Goal: Task Accomplishment & Management: Manage account settings

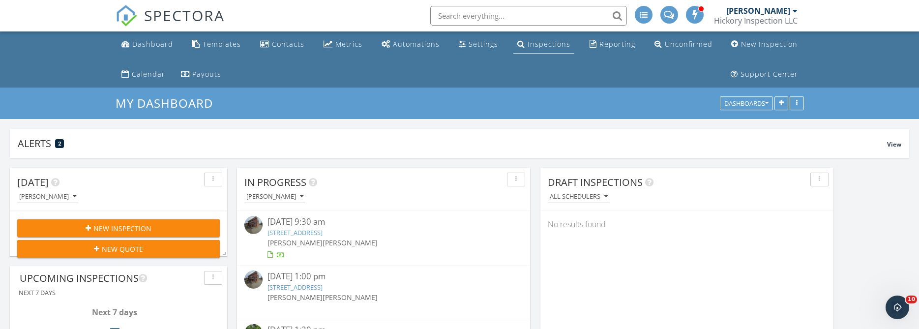
click at [551, 45] on div "Inspections" at bounding box center [549, 43] width 43 height 9
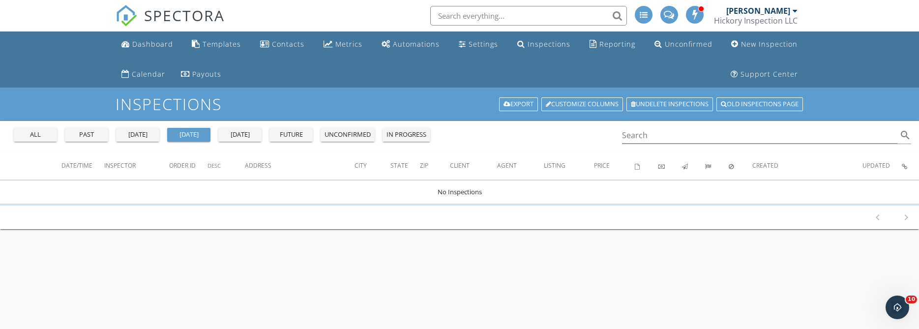
click at [32, 133] on div "all" at bounding box center [35, 135] width 35 height 10
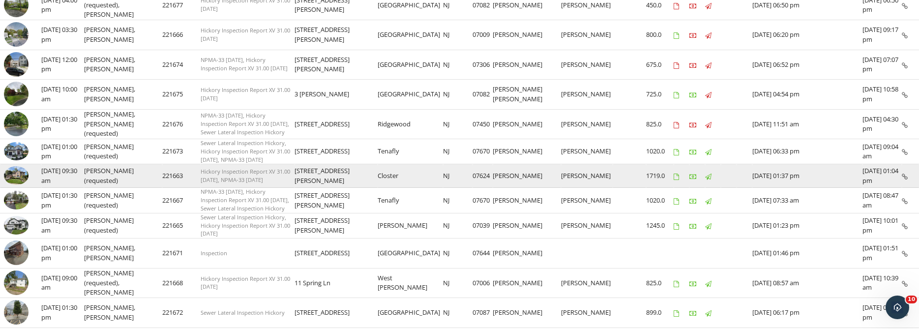
scroll to position [251, 0]
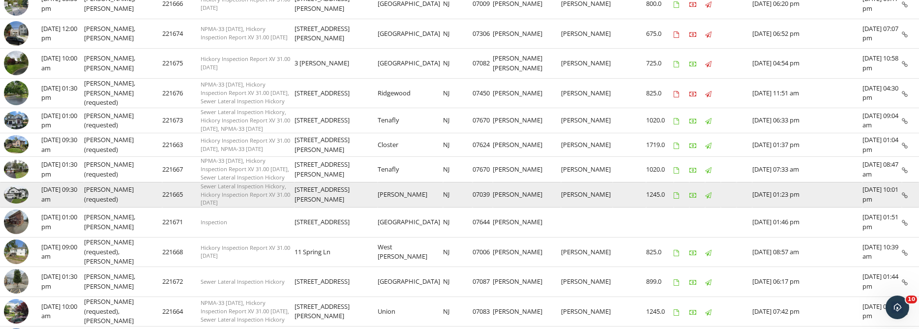
click at [22, 188] on img at bounding box center [16, 194] width 25 height 19
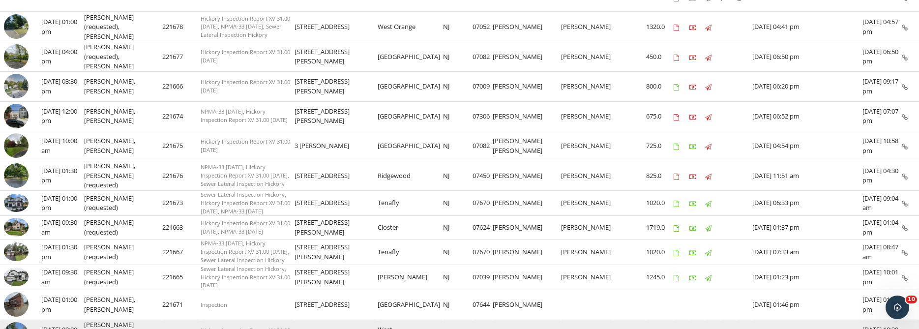
scroll to position [167, 0]
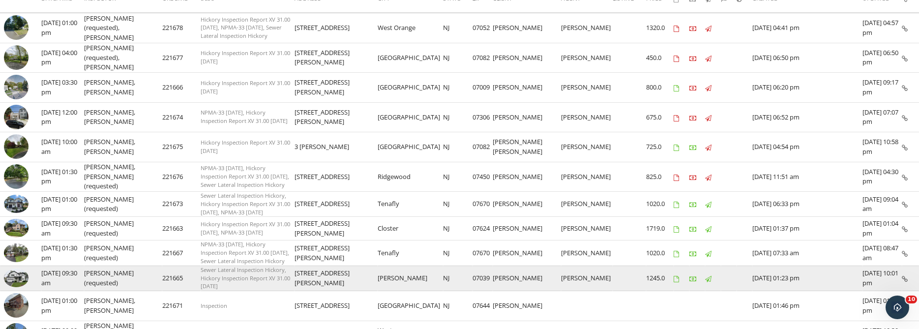
click at [18, 276] on img at bounding box center [16, 278] width 25 height 19
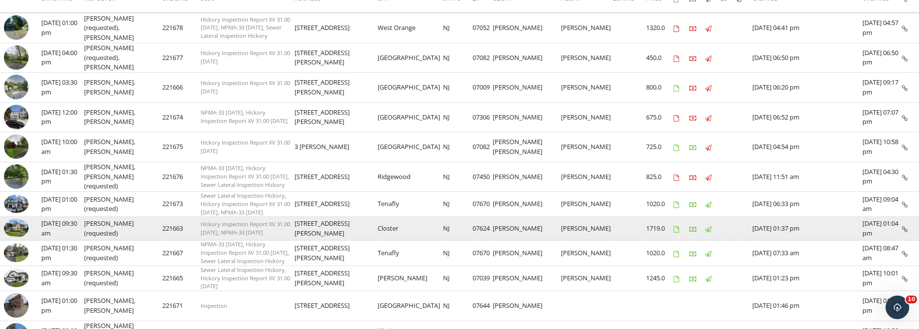
click at [24, 225] on img at bounding box center [16, 228] width 25 height 19
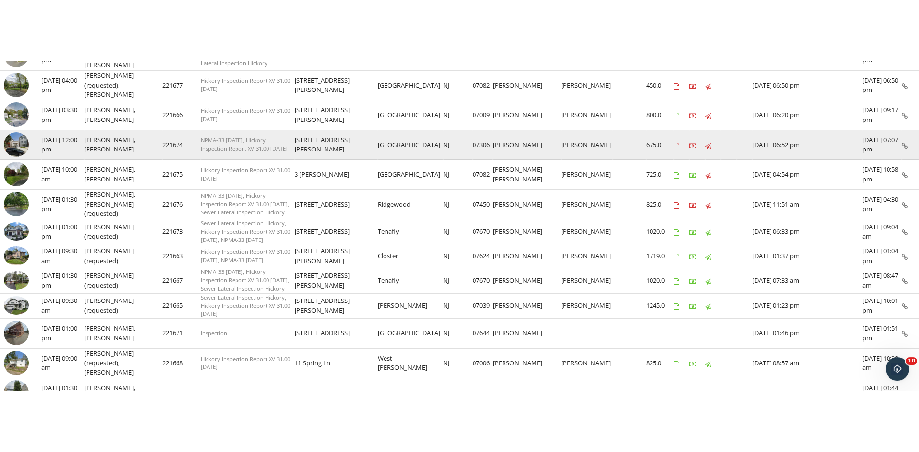
scroll to position [251, 0]
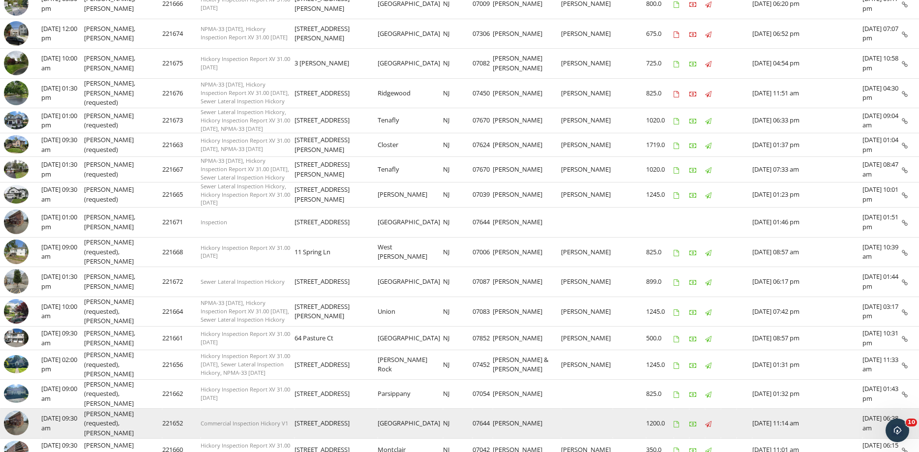
click at [55, 329] on td "09/17/2025 09:30 am" at bounding box center [62, 424] width 43 height 30
click at [16, 329] on img at bounding box center [16, 423] width 25 height 25
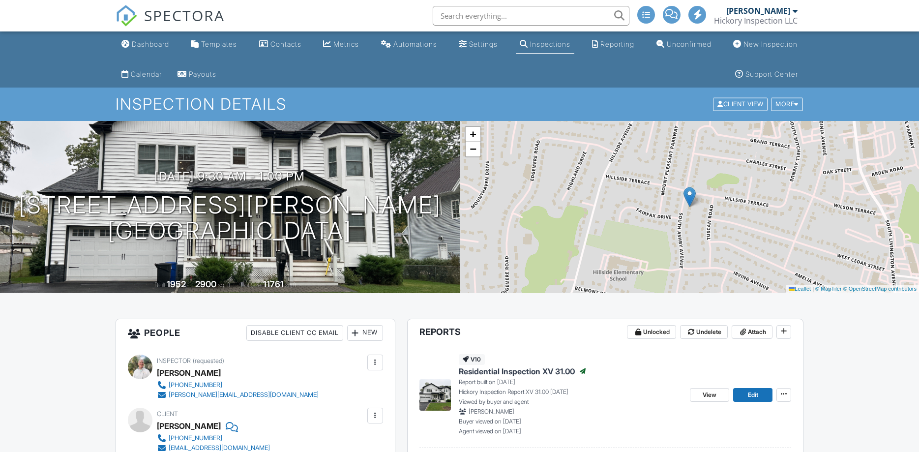
scroll to position [167, 0]
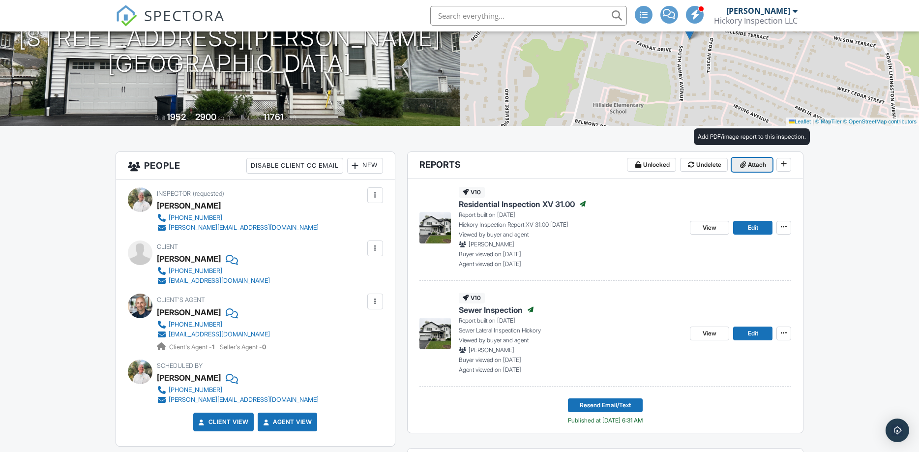
click at [744, 167] on icon at bounding box center [743, 164] width 6 height 7
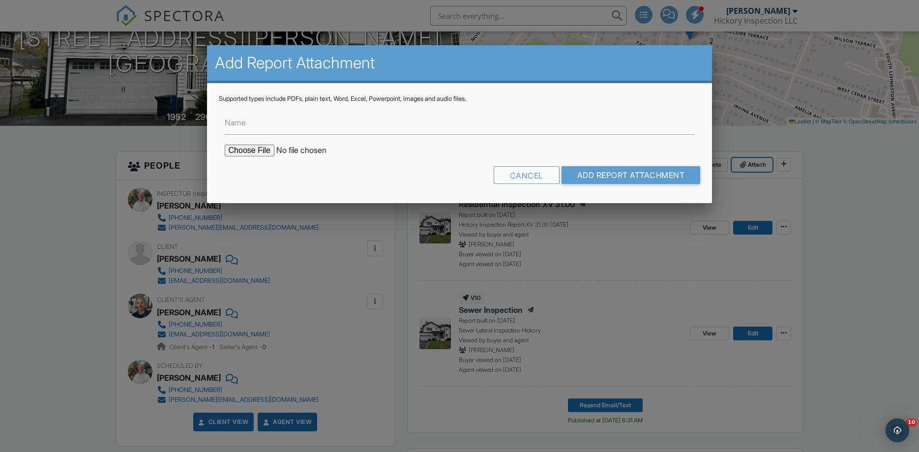
scroll to position [0, 0]
click at [239, 151] on input "file" at bounding box center [308, 151] width 167 height 12
type input "C:\fakepath\51 S Ashby Ave - Livingston - Tank Sweep 2025-09-25.pdf"
click at [579, 177] on input "Add Report Attachment" at bounding box center [631, 175] width 139 height 18
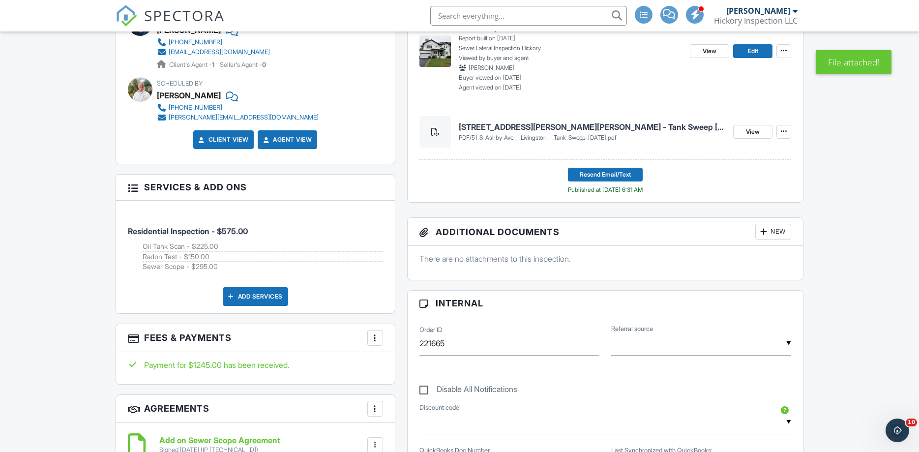
scroll to position [445, 0]
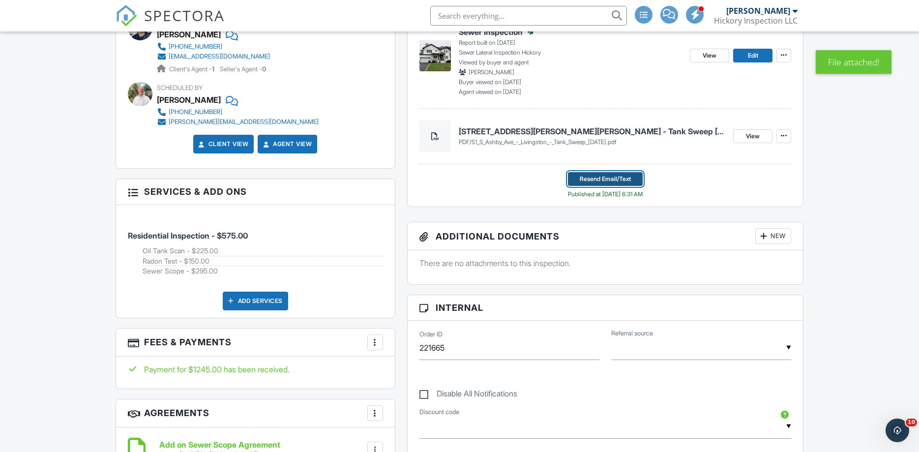
click at [606, 185] on button "Resend Email/Text" at bounding box center [605, 179] width 75 height 14
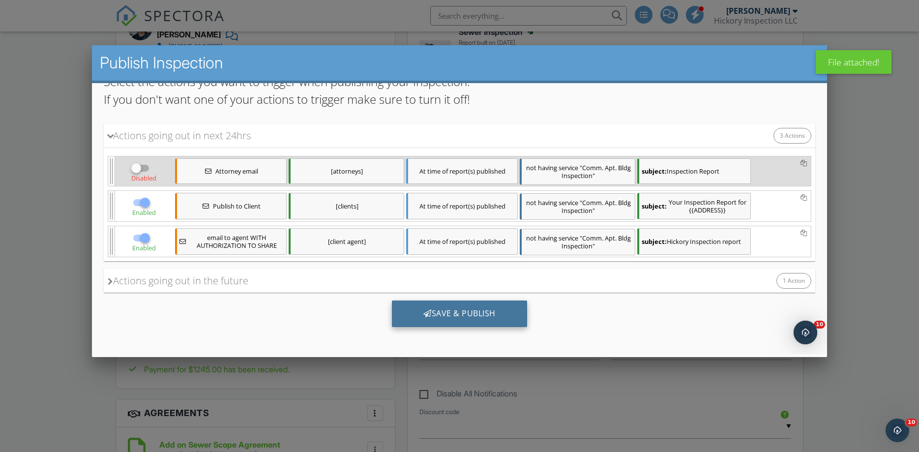
scroll to position [0, 0]
click at [459, 313] on div "Save & Publish" at bounding box center [459, 313] width 135 height 27
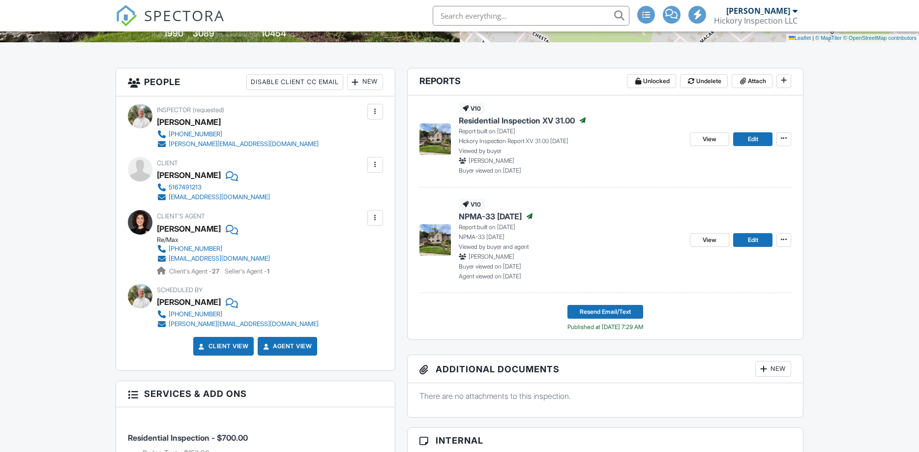
scroll to position [251, 0]
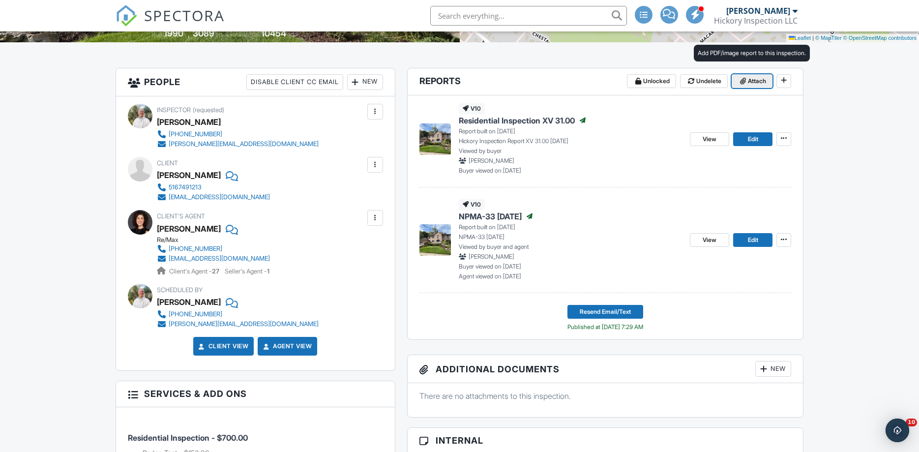
click at [753, 79] on span "Attach" at bounding box center [757, 81] width 18 height 10
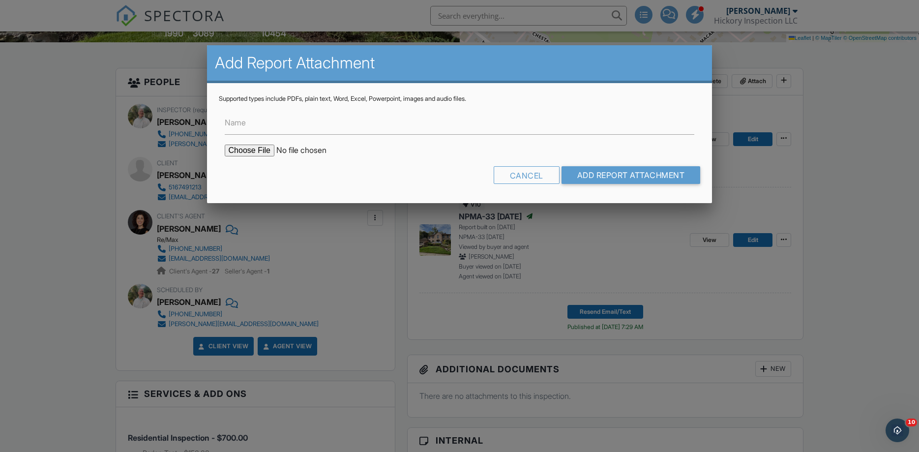
click at [243, 151] on input "file" at bounding box center [308, 151] width 167 height 12
type input "C:\fakepath\31 [PERSON_NAME] Ave - Closter - Tank Sweep [DATE].pdf"
click at [595, 176] on input "Add Report Attachment" at bounding box center [631, 175] width 139 height 18
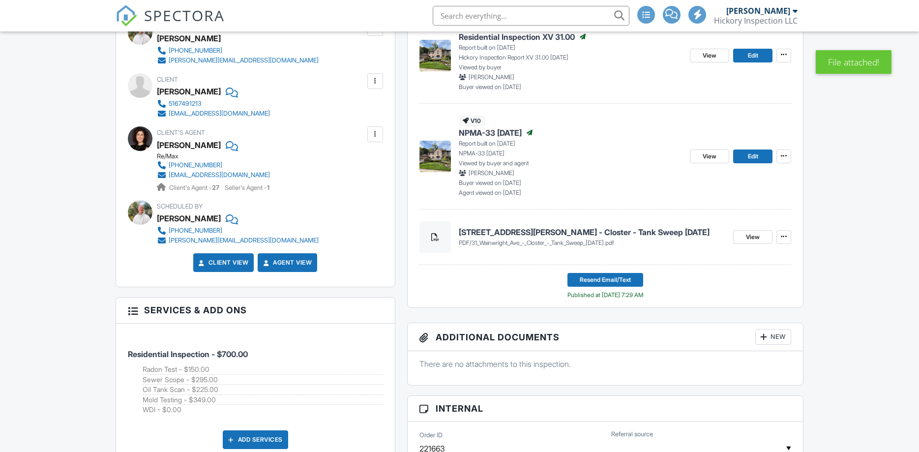
scroll to position [418, 0]
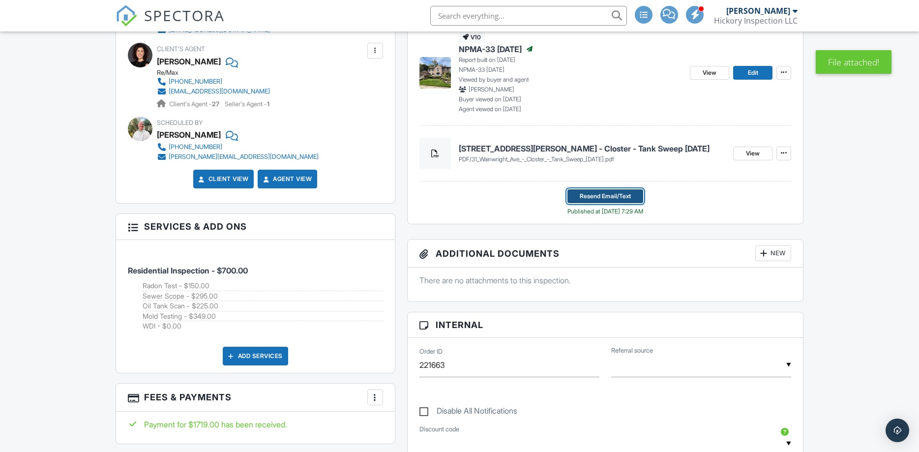
click at [617, 196] on span "Resend Email/Text" at bounding box center [605, 196] width 51 height 10
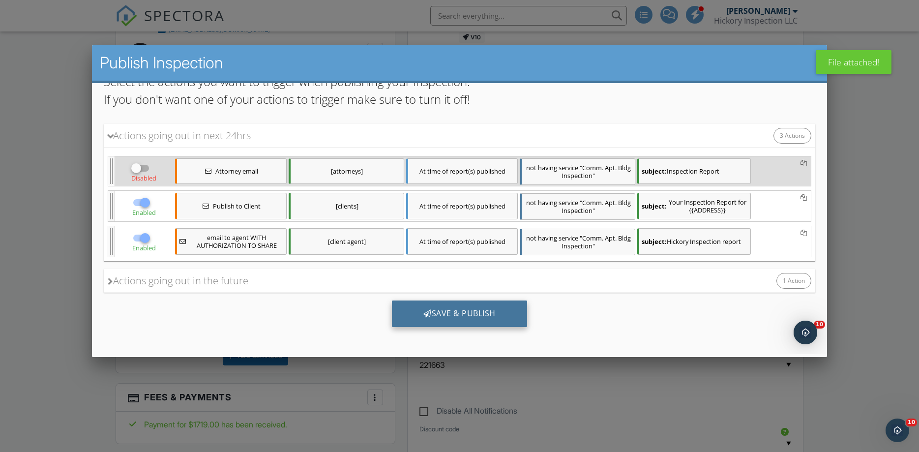
scroll to position [0, 0]
click at [443, 313] on div "Save & Publish" at bounding box center [459, 313] width 135 height 27
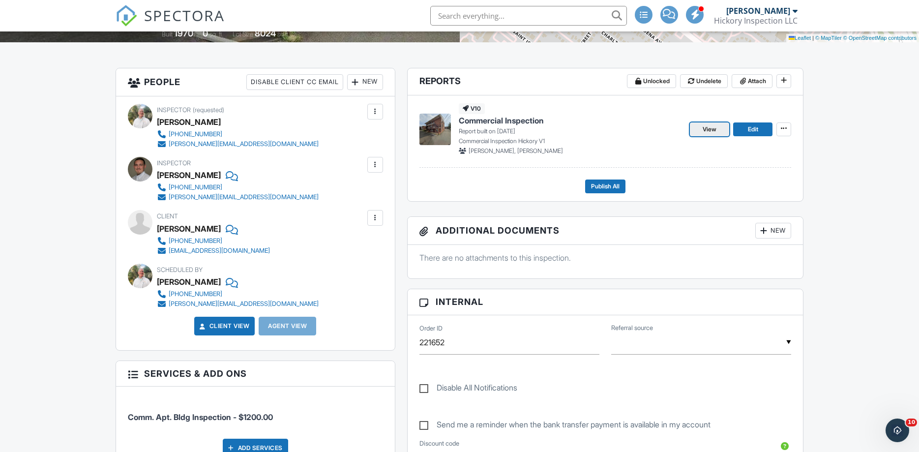
click at [710, 132] on span "View" at bounding box center [710, 129] width 14 height 10
